Goal: Task Accomplishment & Management: Use online tool/utility

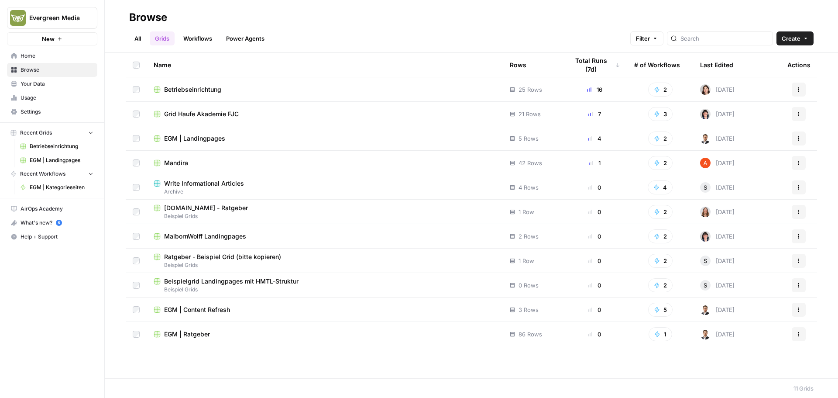
click at [213, 87] on span "Betriebseinrichtung" at bounding box center [192, 89] width 57 height 9
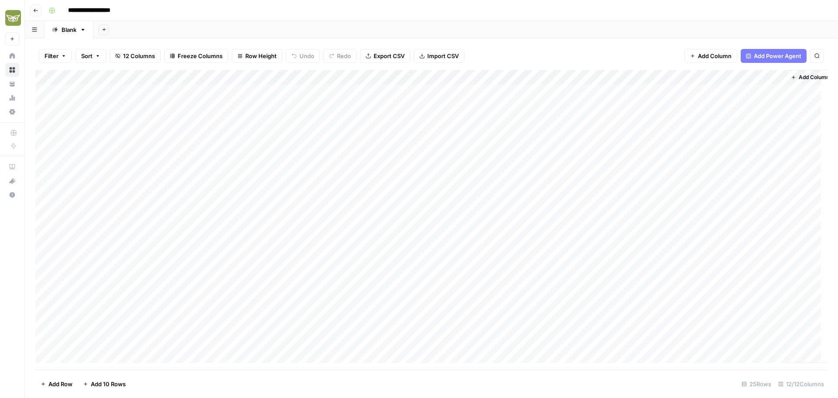
scroll to position [107, 0]
click at [120, 341] on div "Add Column" at bounding box center [431, 220] width 793 height 300
type textarea "**********"
click at [700, 325] on div "Add Column" at bounding box center [431, 220] width 793 height 300
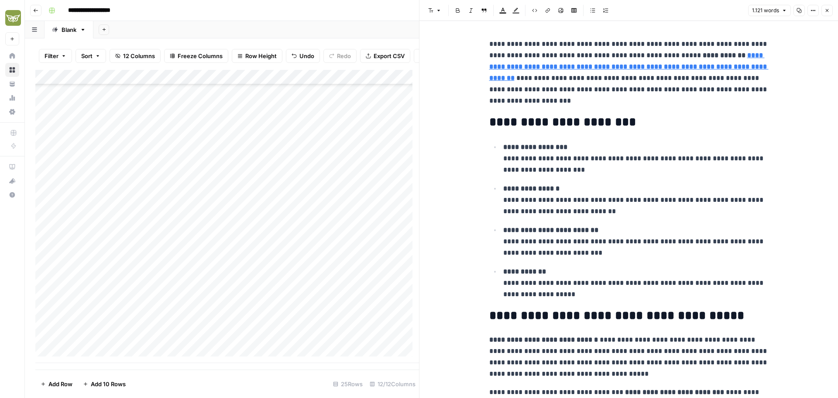
click at [827, 11] on icon "button" at bounding box center [827, 10] width 5 height 5
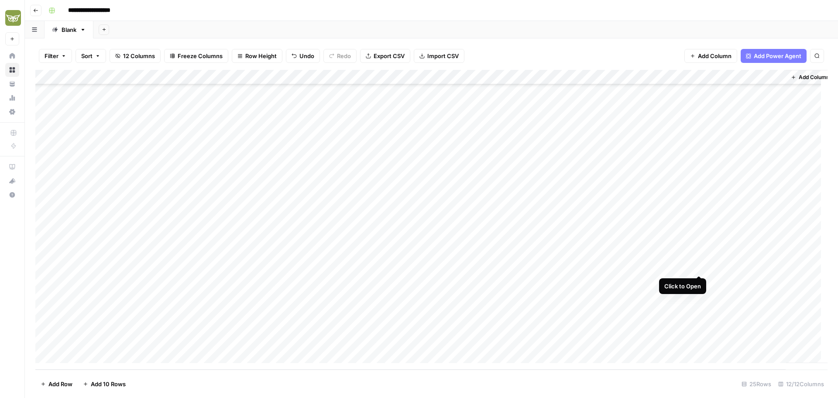
click at [699, 266] on div "Add Column" at bounding box center [431, 220] width 793 height 300
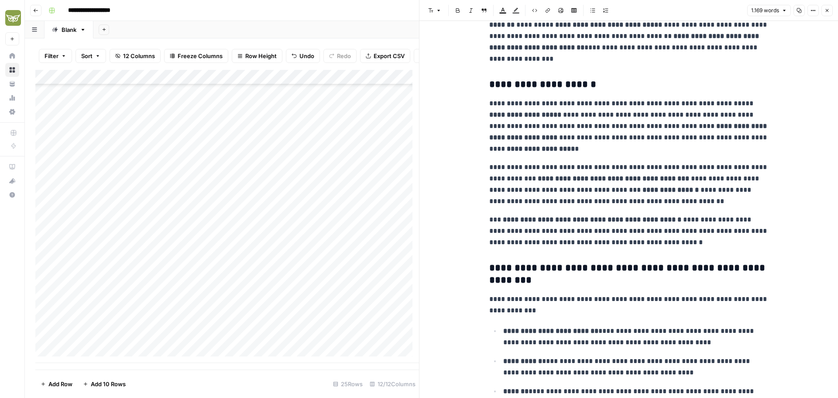
scroll to position [1004, 0]
click at [829, 9] on icon "button" at bounding box center [827, 10] width 5 height 5
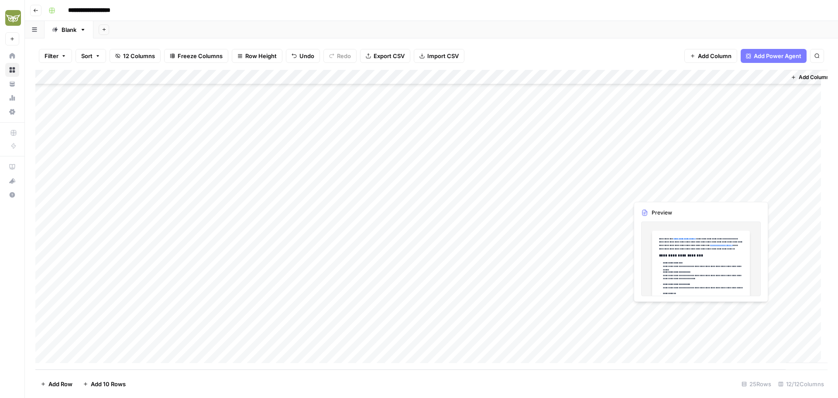
click at [700, 312] on div "Add Column" at bounding box center [431, 220] width 793 height 300
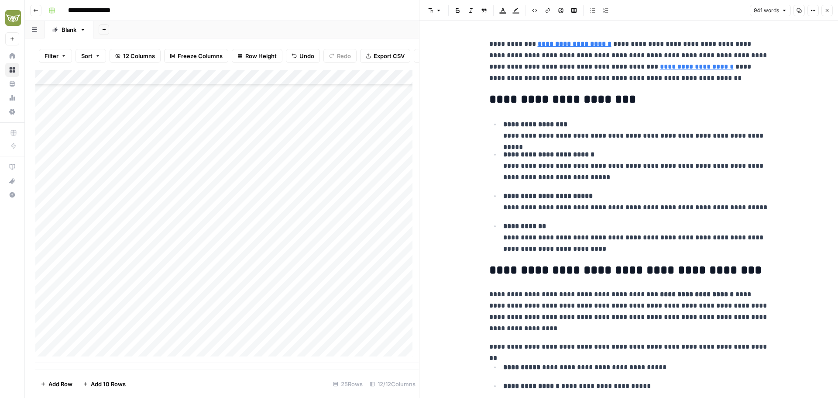
click at [828, 10] on icon "button" at bounding box center [827, 10] width 5 height 5
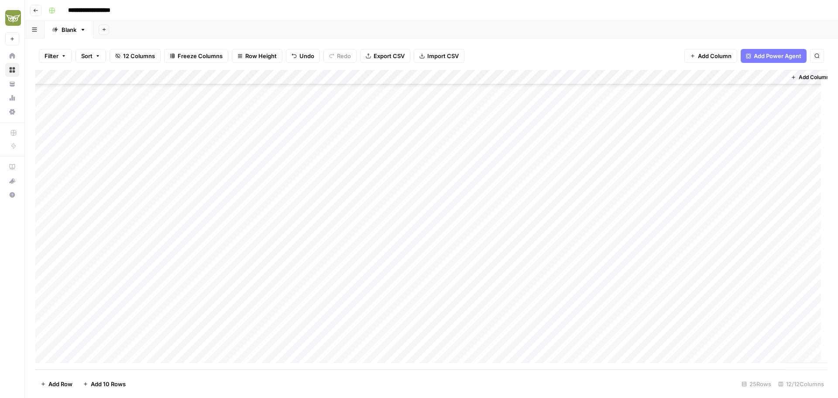
click at [112, 344] on div "Add Column" at bounding box center [431, 220] width 793 height 300
click at [121, 340] on div "Add Column" at bounding box center [431, 220] width 793 height 300
click at [122, 340] on textarea "*" at bounding box center [136, 341] width 140 height 12
type textarea "**********"
click at [255, 341] on div "Add Column" at bounding box center [431, 220] width 793 height 300
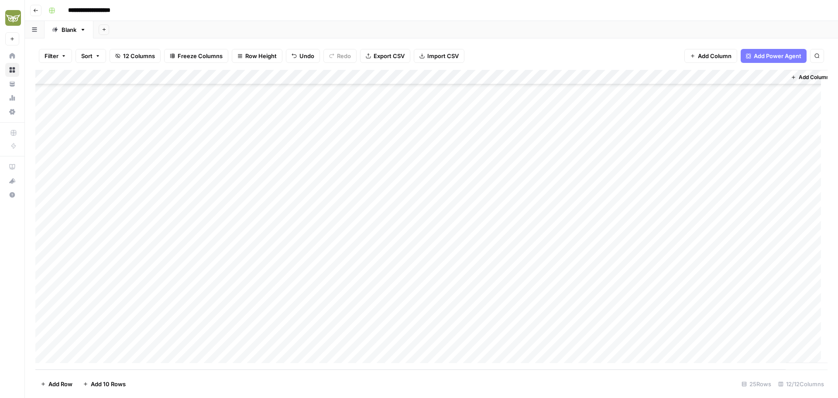
click at [166, 338] on div "Add Column" at bounding box center [431, 220] width 793 height 300
click at [259, 341] on div "Add Column" at bounding box center [431, 220] width 793 height 300
click at [259, 341] on textarea at bounding box center [301, 341] width 140 height 12
type textarea "**********"
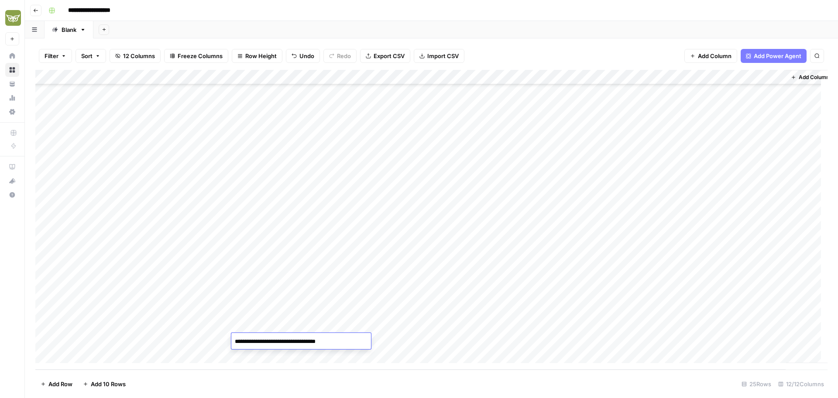
click at [269, 320] on div "Add Column" at bounding box center [431, 220] width 793 height 300
click at [306, 342] on div "Add Column" at bounding box center [431, 220] width 793 height 300
click at [310, 342] on div "Add Column" at bounding box center [431, 220] width 793 height 300
click at [310, 342] on textarea at bounding box center [360, 341] width 140 height 12
type textarea "**********"
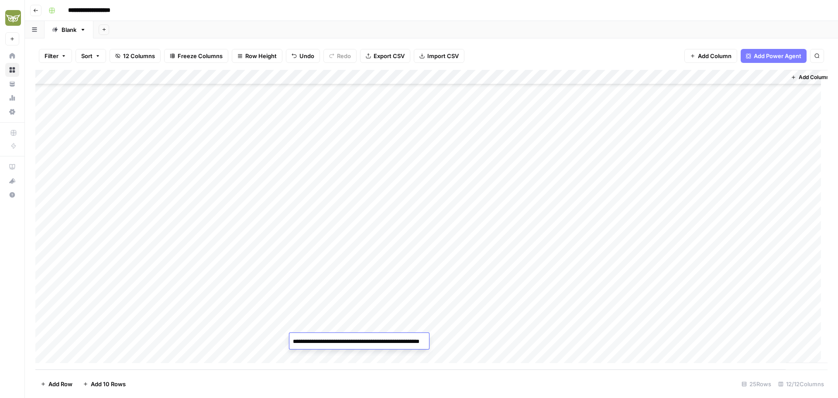
click at [396, 309] on div "Add Column" at bounding box center [431, 220] width 793 height 300
click at [400, 329] on div "Add Column" at bounding box center [431, 220] width 793 height 300
click at [395, 341] on div "Add Column" at bounding box center [431, 220] width 793 height 300
click at [411, 341] on div "Add Column" at bounding box center [431, 220] width 793 height 300
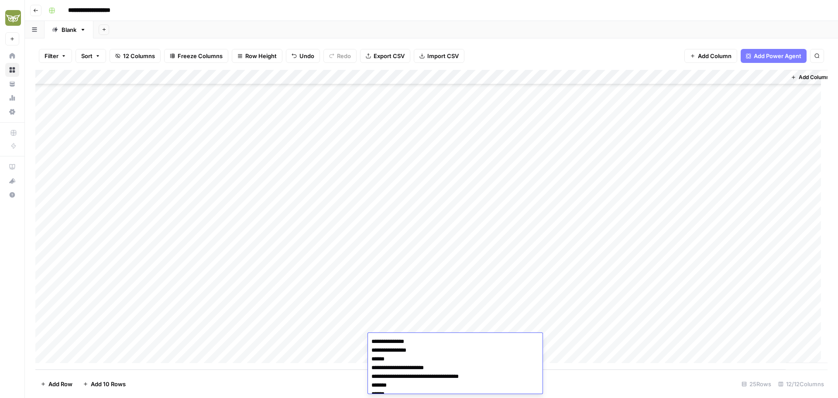
scroll to position [1063, 0]
click at [386, 307] on div "Add Column" at bounding box center [431, 220] width 793 height 300
click at [392, 343] on div "Add Column" at bounding box center [431, 220] width 793 height 300
click at [452, 336] on div "Add Column" at bounding box center [431, 220] width 793 height 300
click at [499, 338] on div "Add Column" at bounding box center [431, 220] width 793 height 300
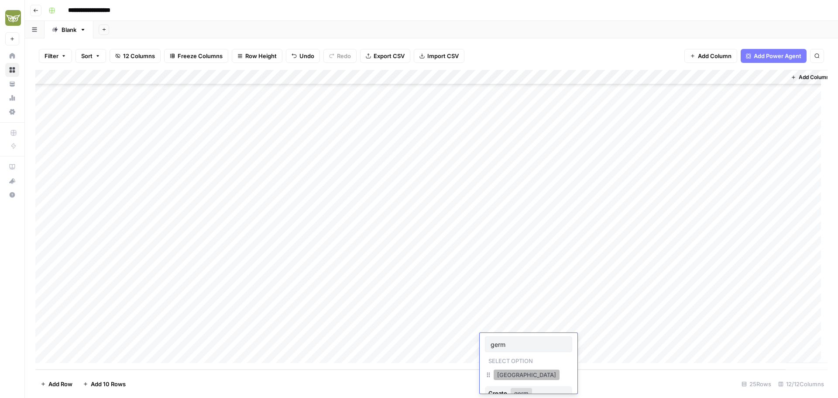
type input "germ"
click at [507, 375] on button "[GEOGRAPHIC_DATA]" at bounding box center [527, 374] width 66 height 10
click at [550, 340] on div "Add Column" at bounding box center [431, 220] width 793 height 300
click at [92, 353] on div "Add Column" at bounding box center [431, 220] width 793 height 300
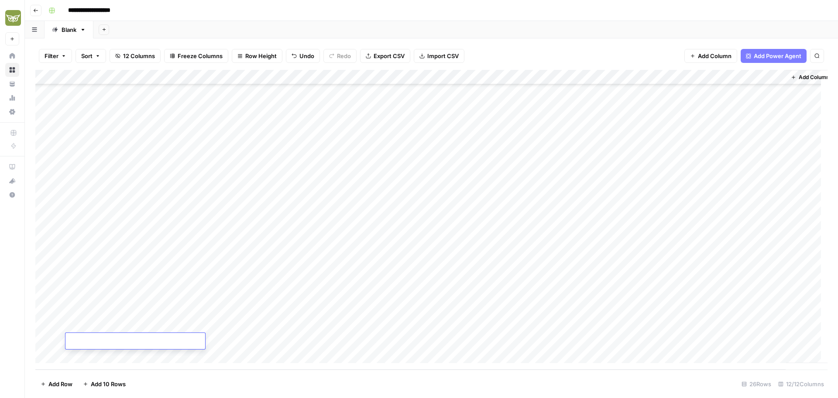
click at [103, 343] on textarea at bounding box center [136, 341] width 140 height 12
type textarea "**********"
click at [252, 345] on div "Add Column" at bounding box center [431, 220] width 793 height 300
click at [110, 339] on div "Add Column" at bounding box center [431, 220] width 793 height 300
click at [111, 341] on div "Add Column" at bounding box center [431, 220] width 793 height 300
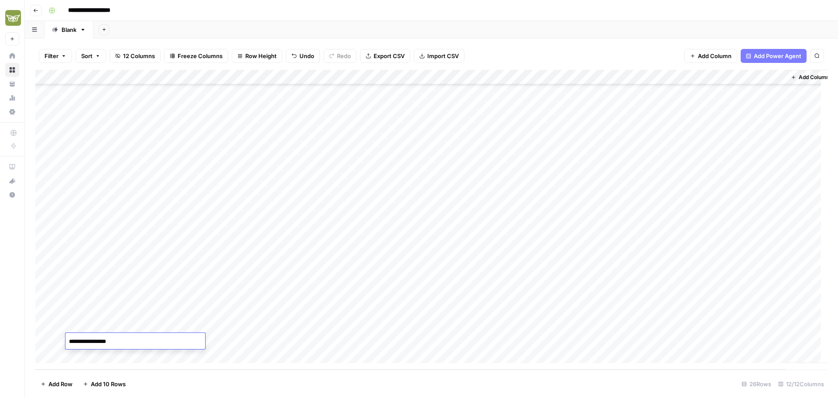
click at [104, 340] on textarea "**********" at bounding box center [136, 341] width 140 height 12
type textarea "**********"
click at [251, 342] on div "Add Column" at bounding box center [431, 220] width 793 height 300
click at [162, 341] on div "Add Column" at bounding box center [431, 220] width 793 height 300
click at [262, 337] on div "Add Column" at bounding box center [431, 220] width 793 height 300
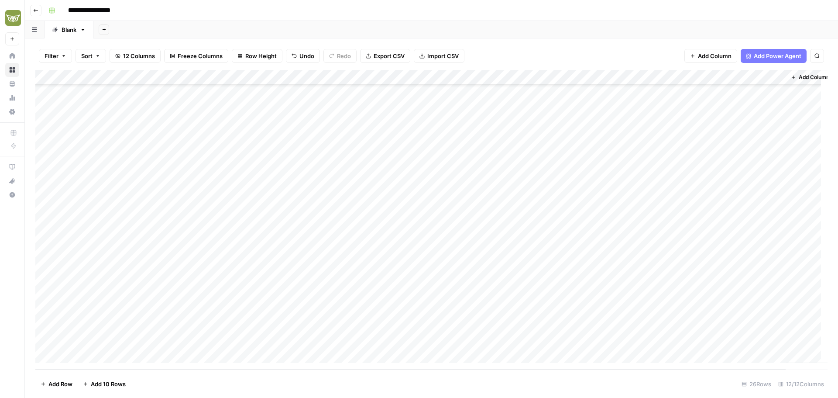
click at [265, 340] on div "Add Column" at bounding box center [431, 220] width 793 height 300
type textarea "**********"
click at [267, 318] on div "Add Column" at bounding box center [431, 220] width 793 height 300
click at [323, 344] on div "Add Column" at bounding box center [431, 220] width 793 height 300
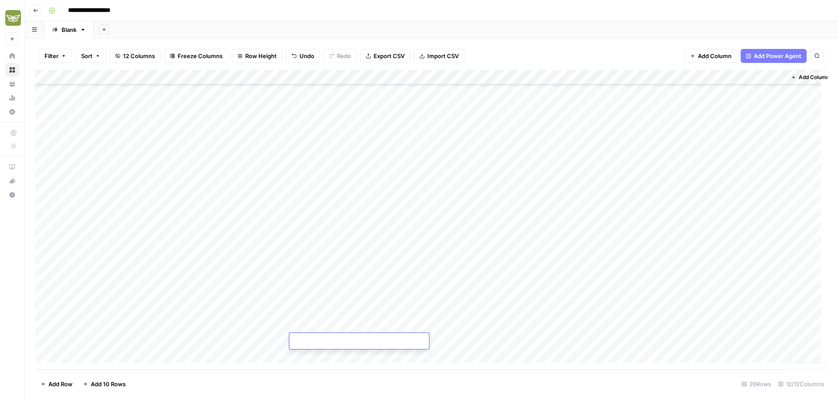
type textarea "**********"
click at [261, 342] on div "Add Column" at bounding box center [431, 220] width 793 height 300
click at [396, 338] on div "Add Column" at bounding box center [431, 220] width 793 height 300
click at [501, 341] on div "Add Column" at bounding box center [431, 220] width 793 height 300
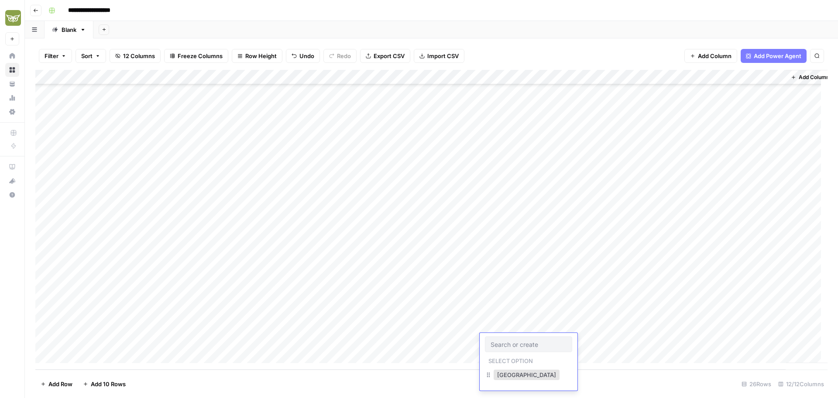
click at [501, 341] on input "text" at bounding box center [529, 344] width 76 height 8
click at [512, 378] on button "[GEOGRAPHIC_DATA]" at bounding box center [527, 374] width 66 height 10
click at [440, 343] on div "Add Column" at bounding box center [431, 220] width 793 height 300
click at [552, 339] on div "Add Column" at bounding box center [431, 220] width 793 height 300
click at [573, 323] on div "Add Column" at bounding box center [431, 220] width 793 height 300
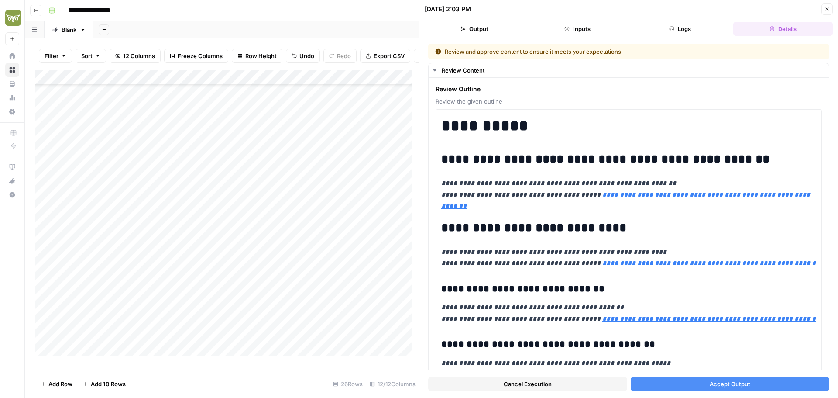
click at [695, 383] on button "Accept Output" at bounding box center [730, 384] width 199 height 14
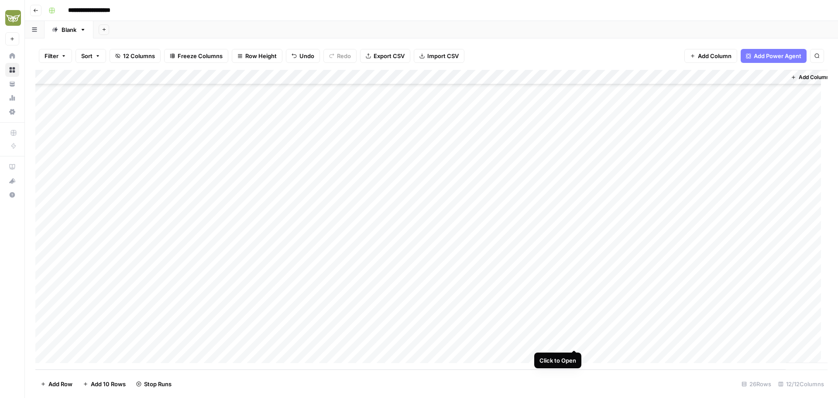
click at [575, 341] on div "Add Column" at bounding box center [431, 220] width 793 height 300
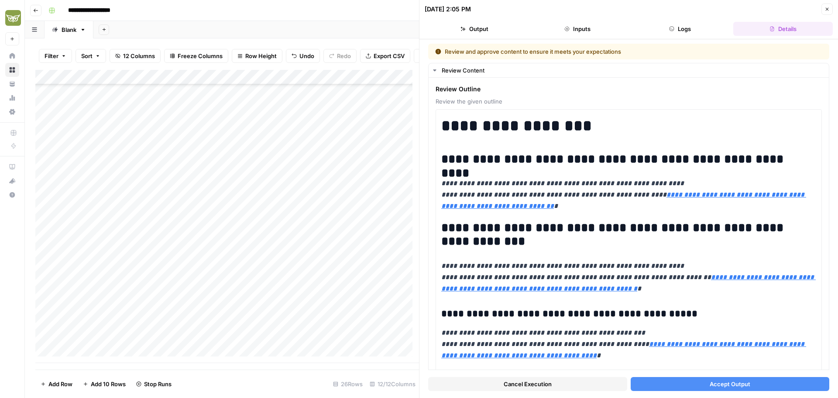
click at [669, 379] on button "Accept Output" at bounding box center [730, 384] width 199 height 14
